Goal: Transaction & Acquisition: Book appointment/travel/reservation

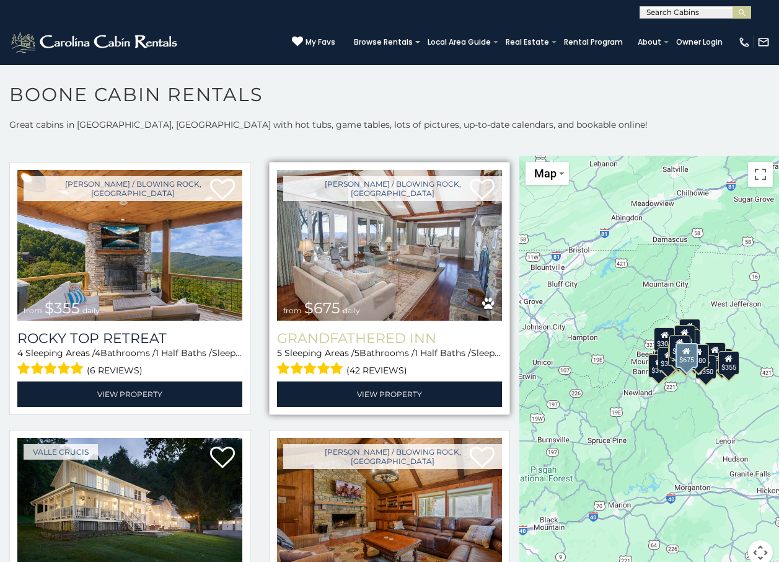
scroll to position [434, 0]
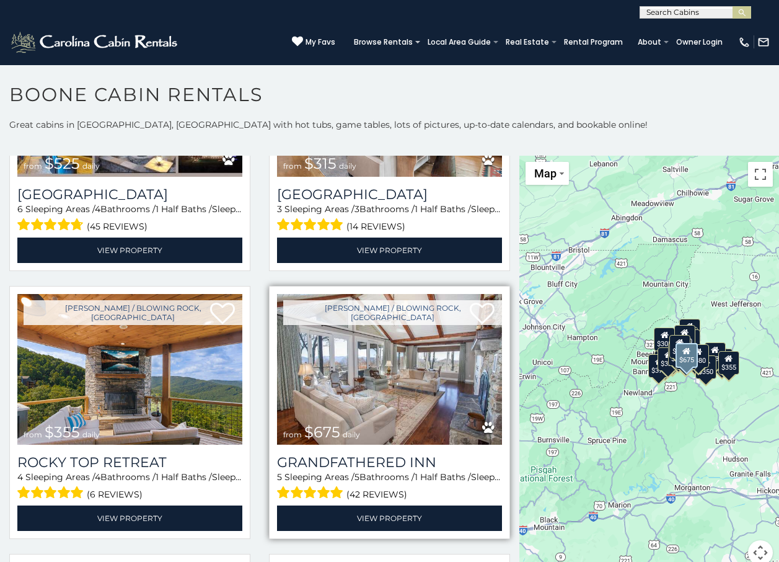
click at [354, 327] on img at bounding box center [389, 369] width 225 height 151
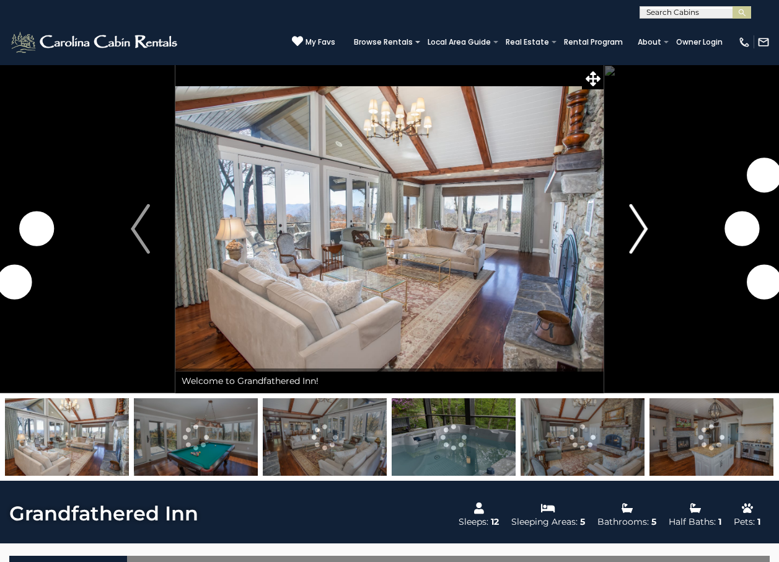
click at [640, 227] on img "Next" at bounding box center [638, 229] width 19 height 50
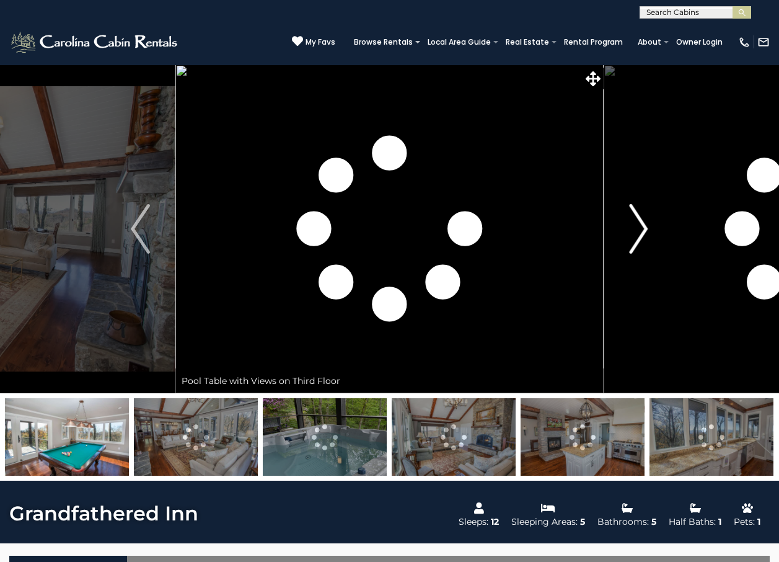
click at [639, 227] on img "Next" at bounding box center [638, 229] width 19 height 50
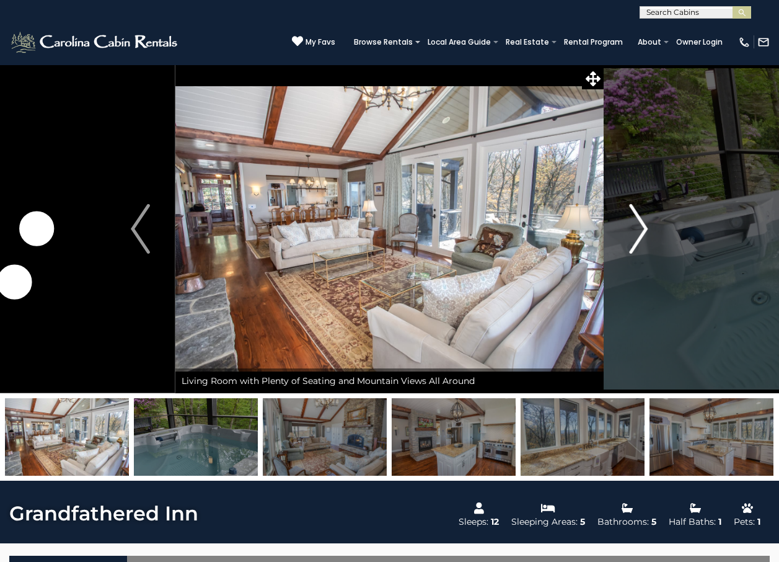
click at [639, 227] on img "Next" at bounding box center [638, 229] width 19 height 50
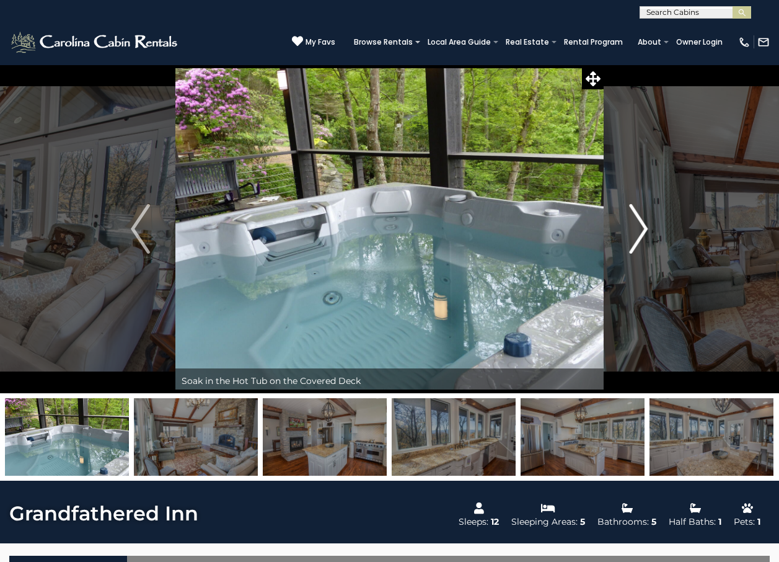
click at [639, 227] on img "Next" at bounding box center [638, 229] width 19 height 50
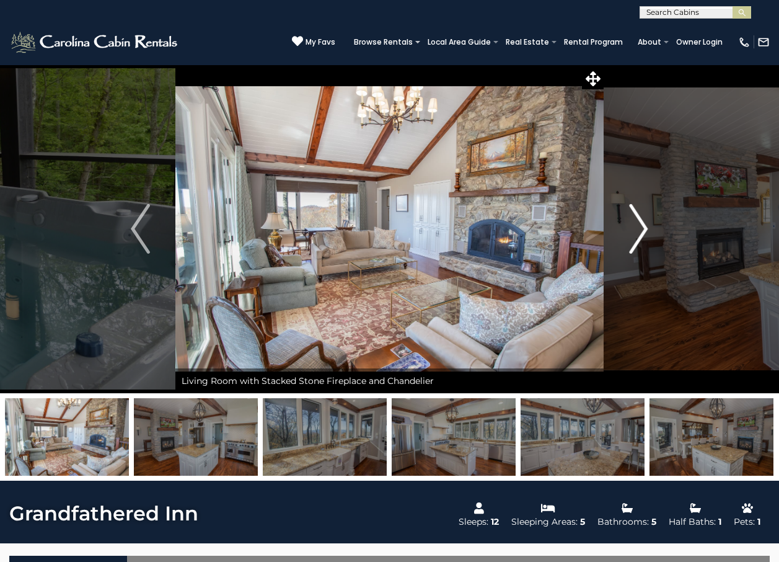
click at [639, 226] on img "Next" at bounding box center [638, 229] width 19 height 50
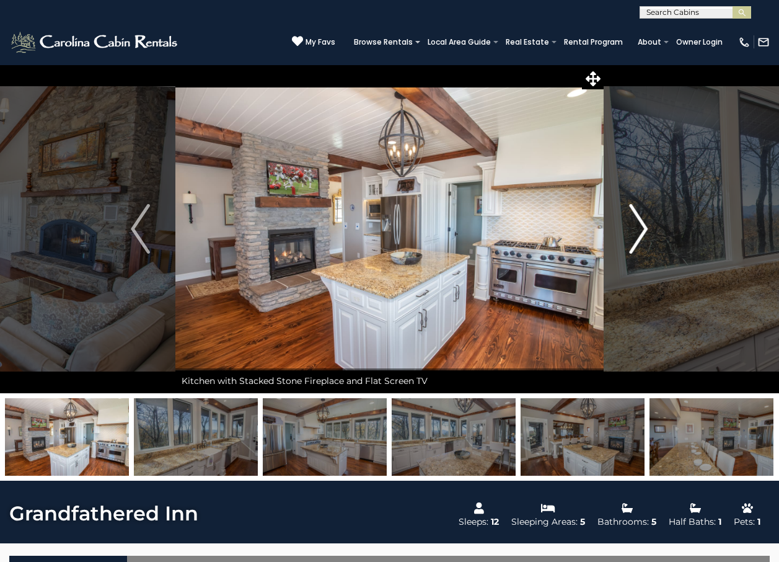
click at [639, 226] on img "Next" at bounding box center [638, 229] width 19 height 50
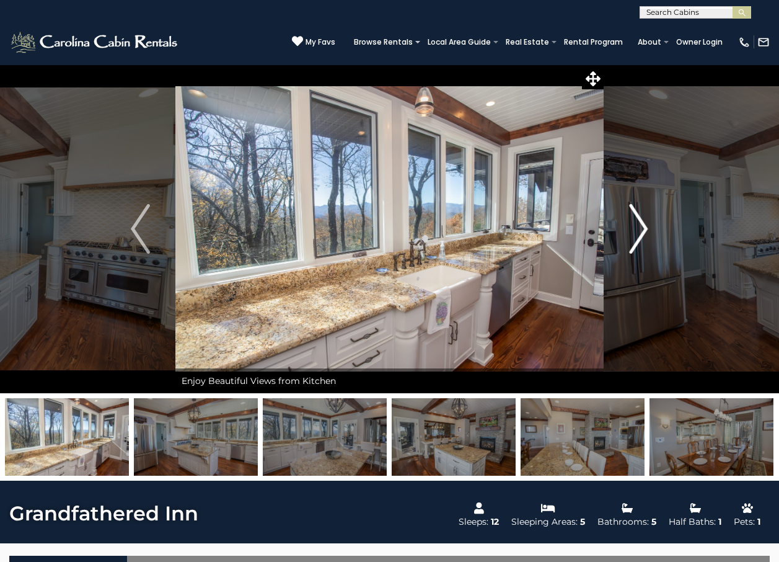
click at [641, 226] on img "Next" at bounding box center [638, 229] width 19 height 50
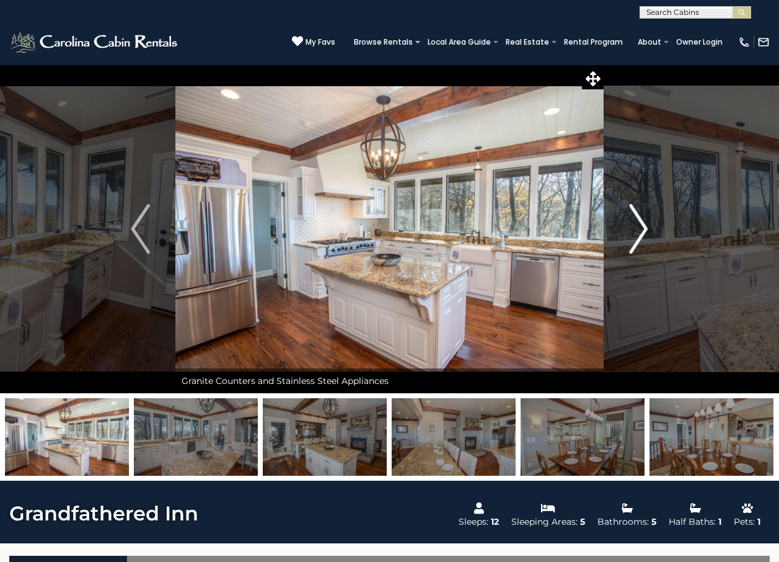
click at [641, 226] on img "Next" at bounding box center [638, 229] width 19 height 50
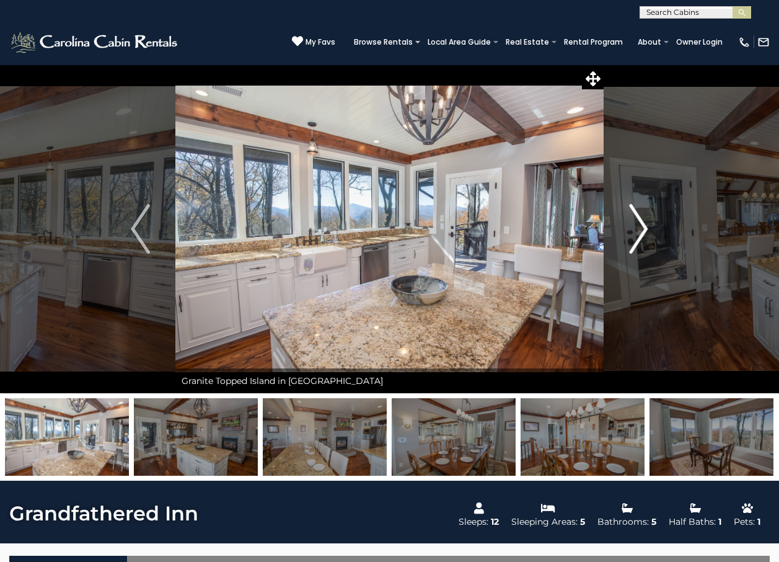
click at [641, 226] on img "Next" at bounding box center [638, 229] width 19 height 50
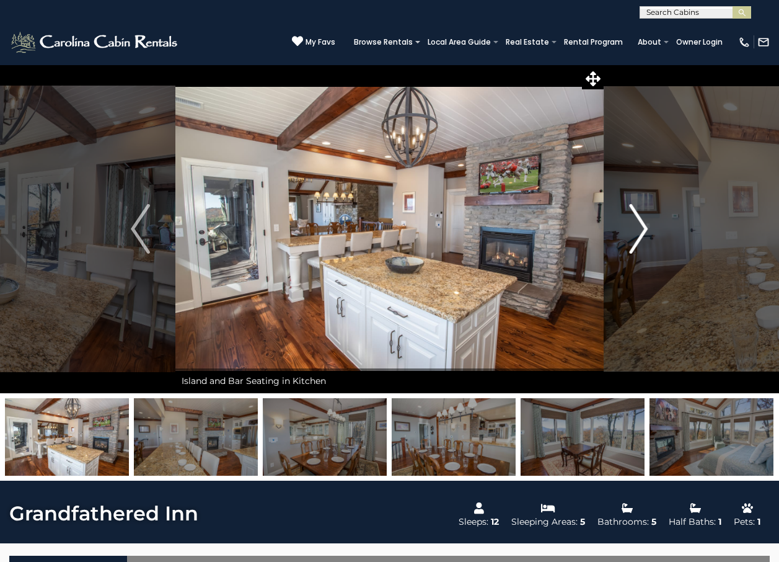
click at [641, 226] on img "Next" at bounding box center [638, 229] width 19 height 50
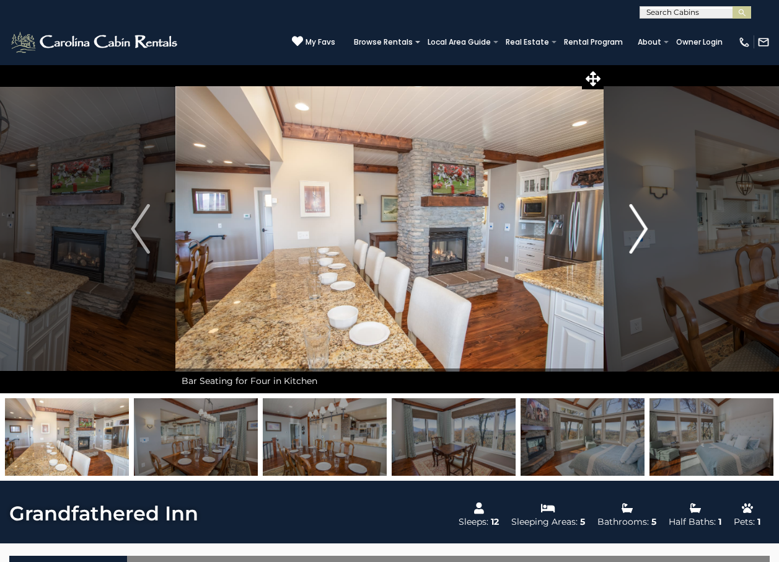
click at [641, 226] on img "Next" at bounding box center [638, 229] width 19 height 50
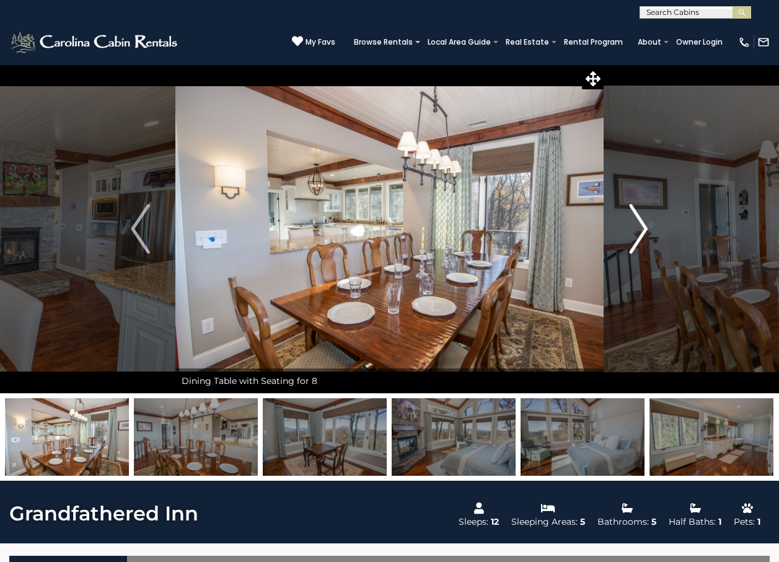
click at [641, 226] on img "Next" at bounding box center [638, 229] width 19 height 50
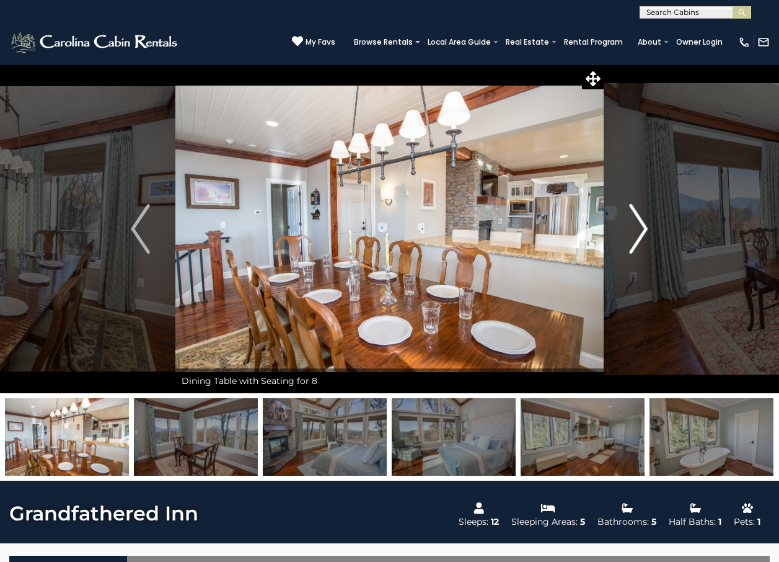
click at [641, 226] on img "Next" at bounding box center [638, 229] width 19 height 50
